Goal: Task Accomplishment & Management: Complete application form

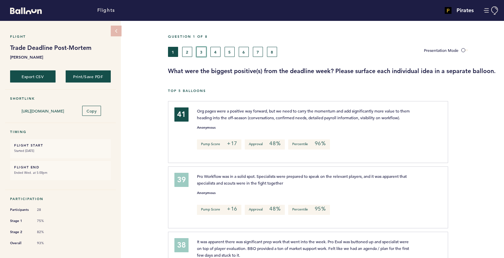
click at [200, 53] on button "3" at bounding box center [201, 52] width 10 height 10
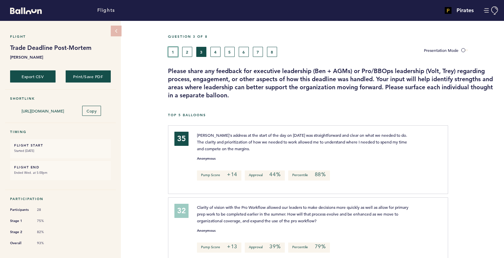
click at [177, 52] on button "1" at bounding box center [173, 52] width 10 height 10
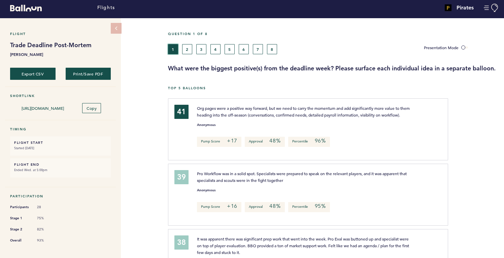
scroll to position [1, 0]
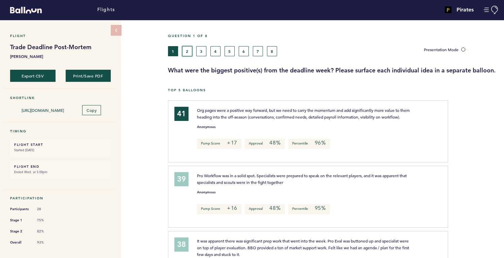
click at [185, 54] on button "2" at bounding box center [187, 51] width 10 height 10
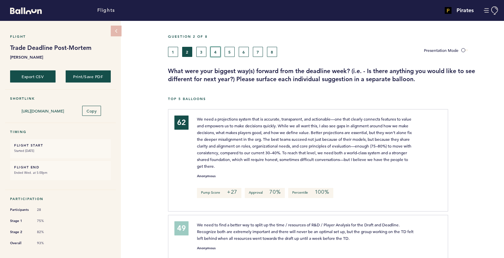
click at [214, 52] on button "4" at bounding box center [215, 52] width 10 height 10
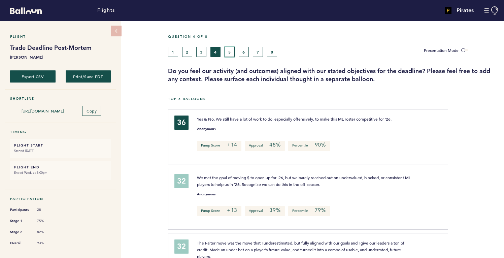
click at [225, 53] on button "5" at bounding box center [230, 52] width 10 height 10
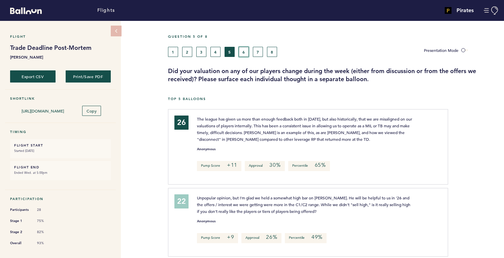
click at [246, 51] on button "6" at bounding box center [244, 52] width 10 height 10
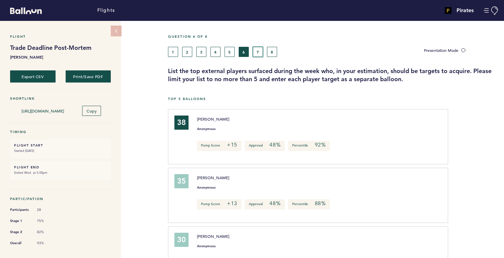
click at [256, 52] on button "7" at bounding box center [258, 52] width 10 height 10
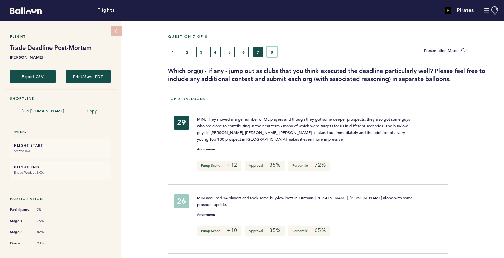
click at [271, 53] on button "8" at bounding box center [272, 52] width 10 height 10
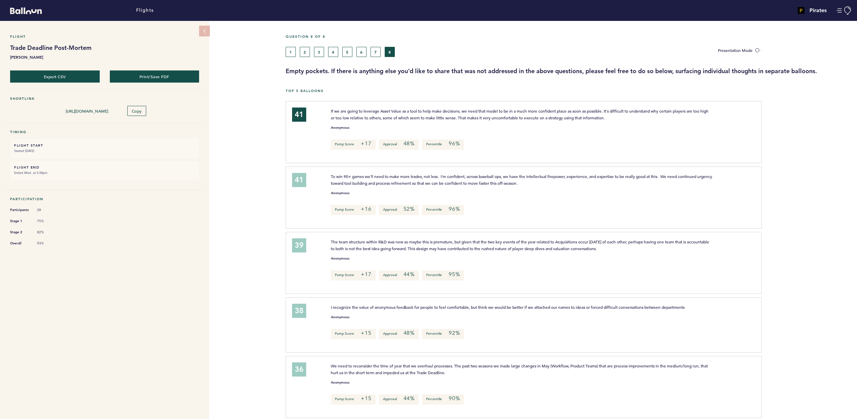
click at [242, 258] on div "Flight Trade Deadline Post-Mortem [PERSON_NAME] Export CSV Print/Save PDF Short…" at bounding box center [428, 220] width 857 height 398
click at [259, 241] on div "Flight Trade Deadline Post-Mortem [PERSON_NAME] Export CSV Print/Save PDF Short…" at bounding box center [428, 220] width 857 height 398
click at [373, 49] on button "7" at bounding box center [375, 52] width 10 height 10
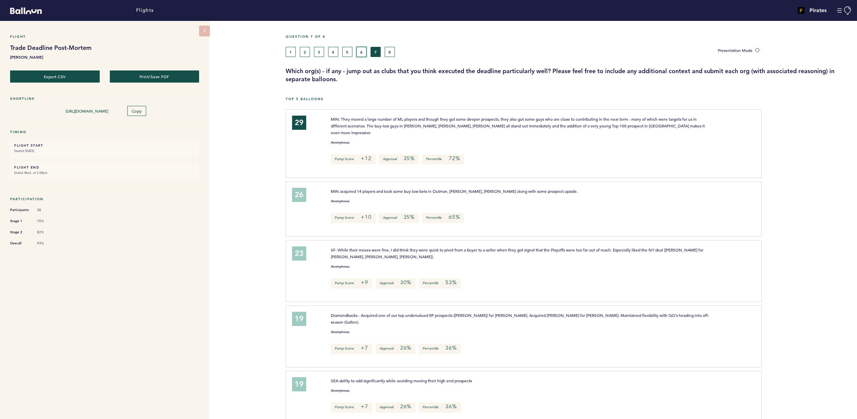
click at [360, 51] on button "6" at bounding box center [361, 52] width 10 height 10
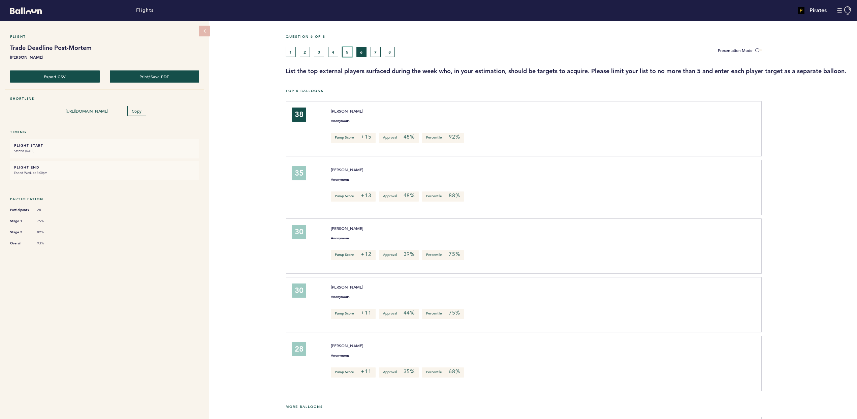
click at [345, 48] on button "5" at bounding box center [347, 52] width 10 height 10
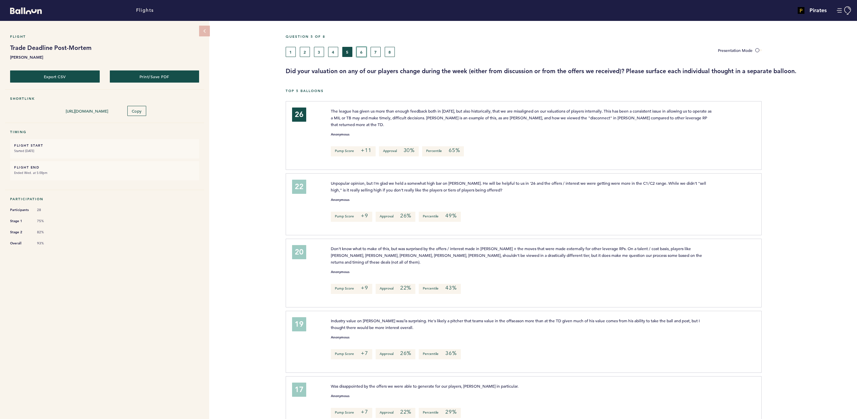
click at [359, 50] on button "6" at bounding box center [361, 52] width 10 height 10
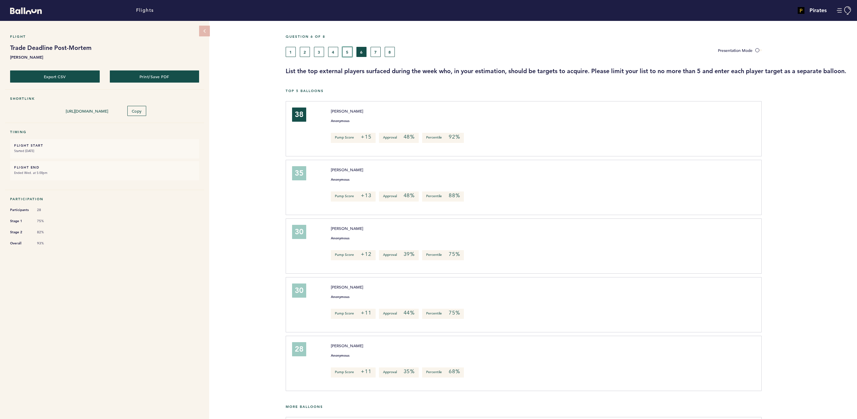
click at [350, 51] on button "5" at bounding box center [347, 52] width 10 height 10
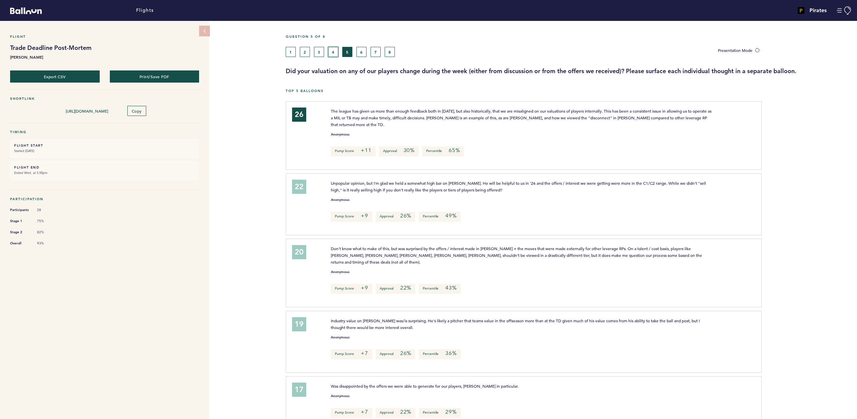
click at [334, 48] on button "4" at bounding box center [333, 52] width 10 height 10
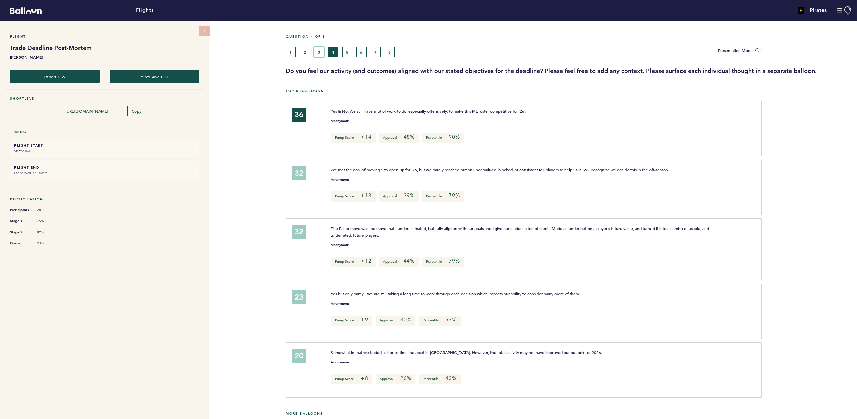
click at [321, 47] on button "3" at bounding box center [319, 52] width 10 height 10
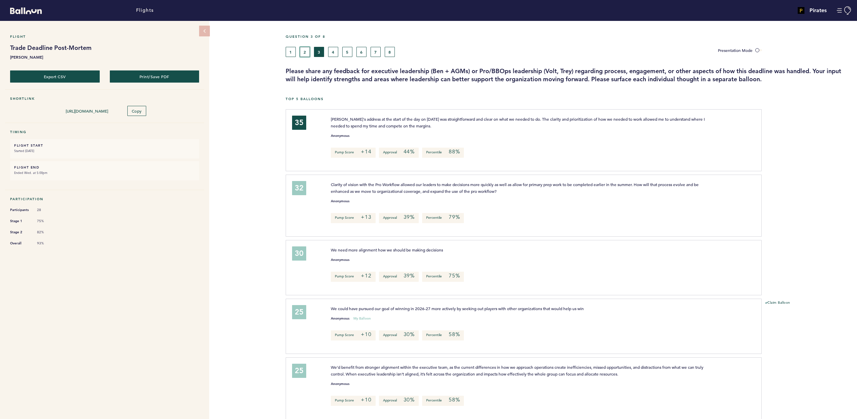
click at [301, 54] on button "2" at bounding box center [305, 52] width 10 height 10
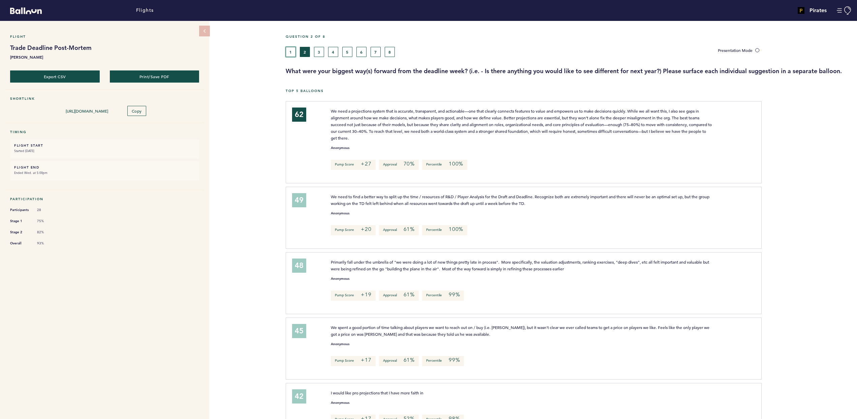
click at [295, 55] on button "1" at bounding box center [291, 52] width 10 height 10
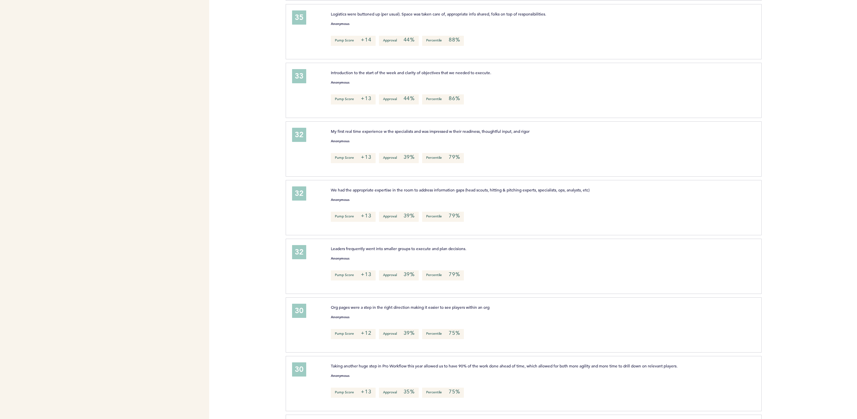
scroll to position [880, 0]
